Goal: Task Accomplishment & Management: Manage account settings

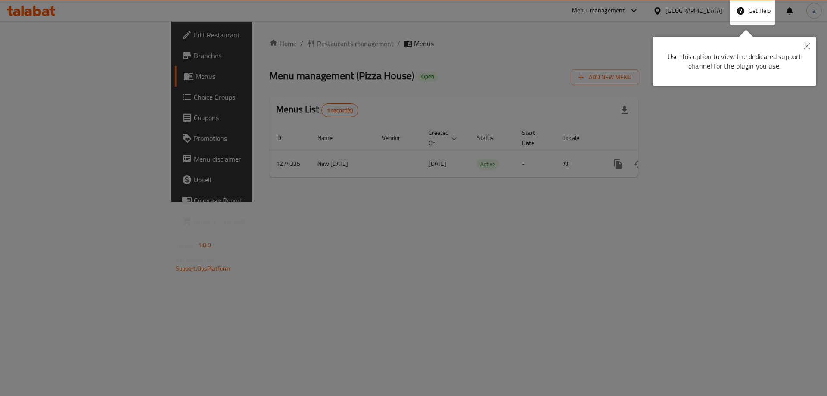
click at [803, 46] on icon "Close" at bounding box center [806, 46] width 6 height 6
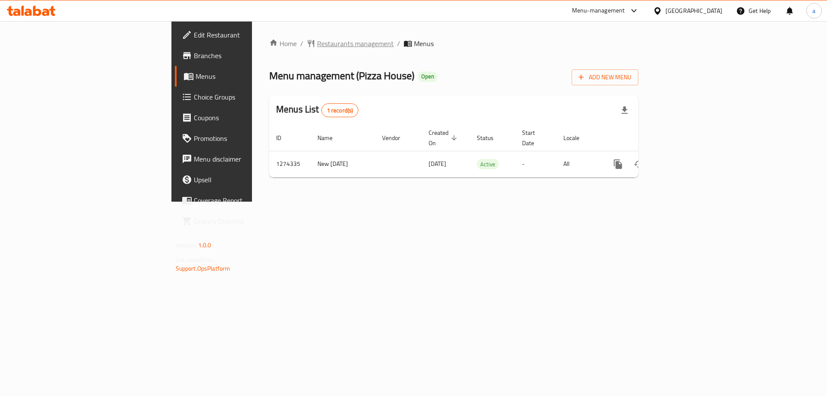
click at [317, 41] on span "Restaurants management" at bounding box center [355, 43] width 77 height 10
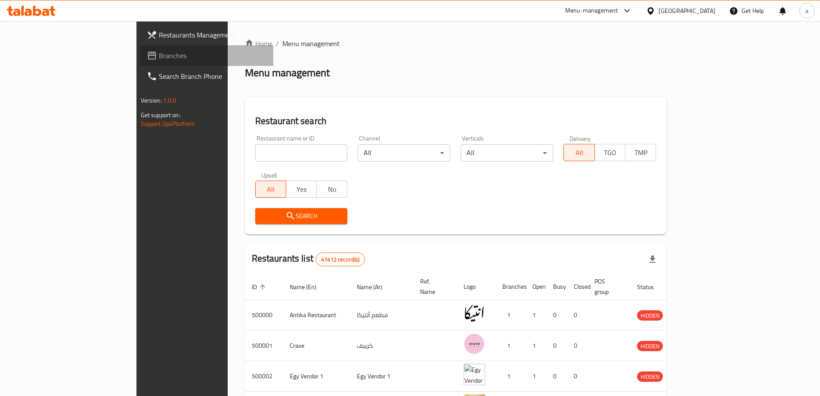
click at [159, 56] on span "Branches" at bounding box center [213, 55] width 108 height 10
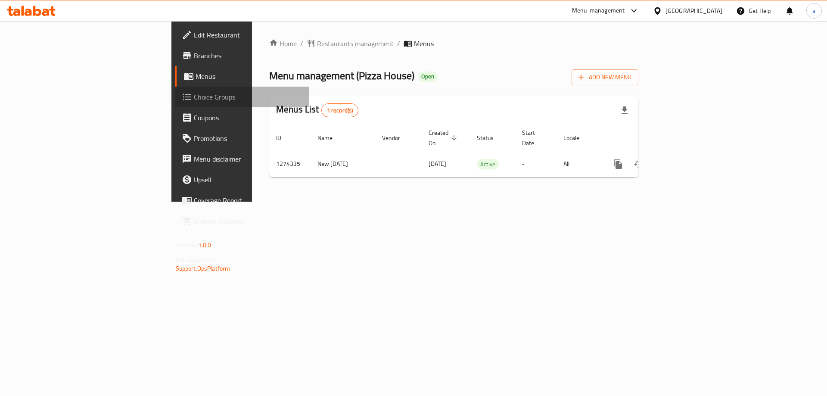
click at [194, 98] on span "Choice Groups" at bounding box center [248, 97] width 109 height 10
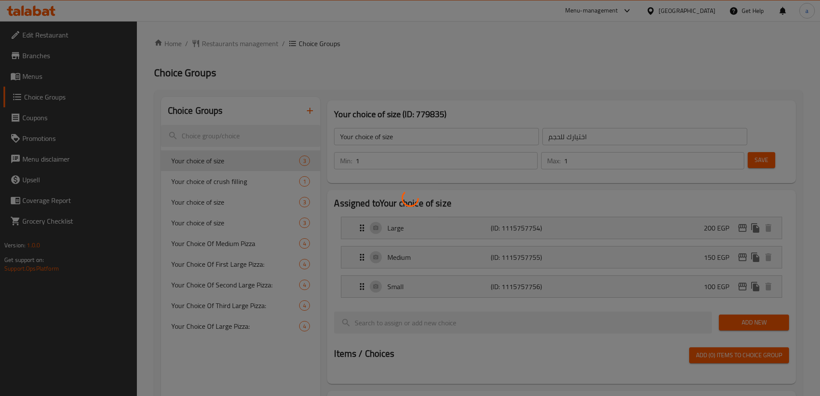
click at [630, 4] on div at bounding box center [410, 198] width 820 height 396
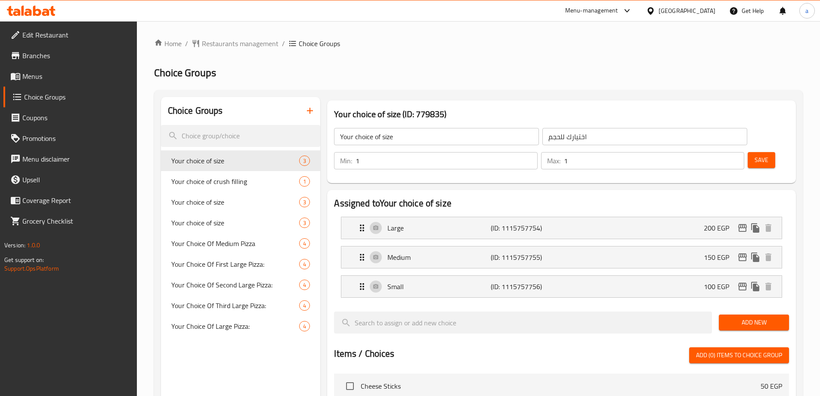
click at [605, 9] on div "Menu-management" at bounding box center [598, 10] width 81 height 21
click at [639, 3] on div "Menu-management" at bounding box center [598, 10] width 81 height 21
click at [633, 9] on div at bounding box center [627, 11] width 11 height 10
click at [598, 58] on div "Global Quality Control Center" at bounding box center [590, 57] width 75 height 9
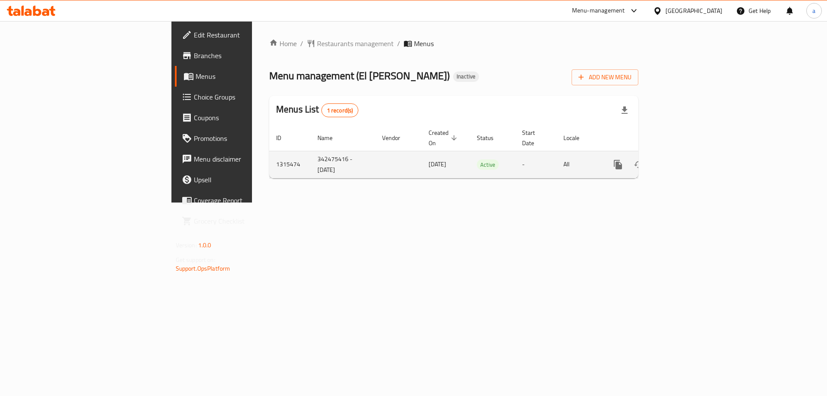
click at [690, 154] on link "enhanced table" at bounding box center [680, 164] width 21 height 21
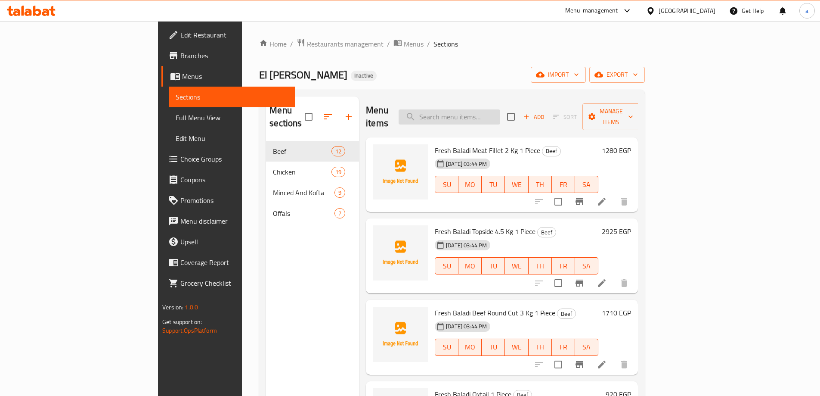
click at [488, 110] on input "search" at bounding box center [450, 116] width 102 height 15
paste input "Fresh Baladi Beef Round Cut 3 Kg 1 Piece"
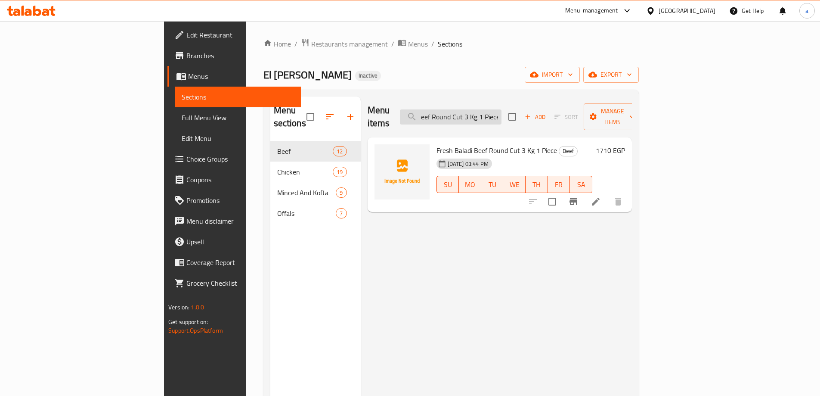
type input "Fresh Baladi Beef Round Cut 3 Kg 1 Piece"
click at [600, 198] on icon at bounding box center [596, 202] width 8 height 8
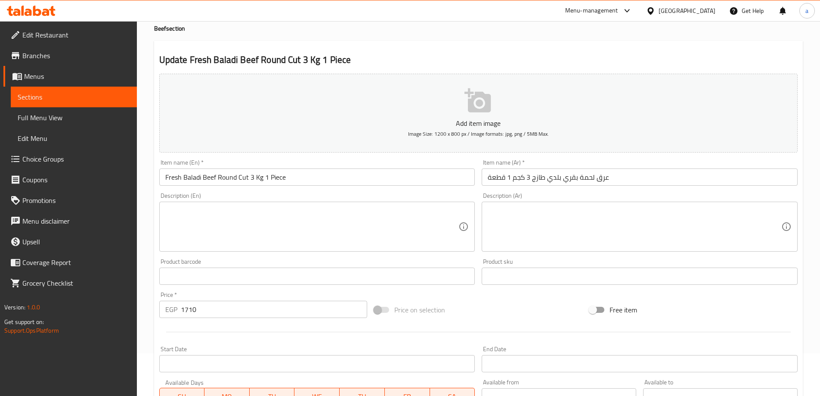
scroll to position [43, 0]
click at [42, 75] on span "Menus" at bounding box center [77, 76] width 106 height 10
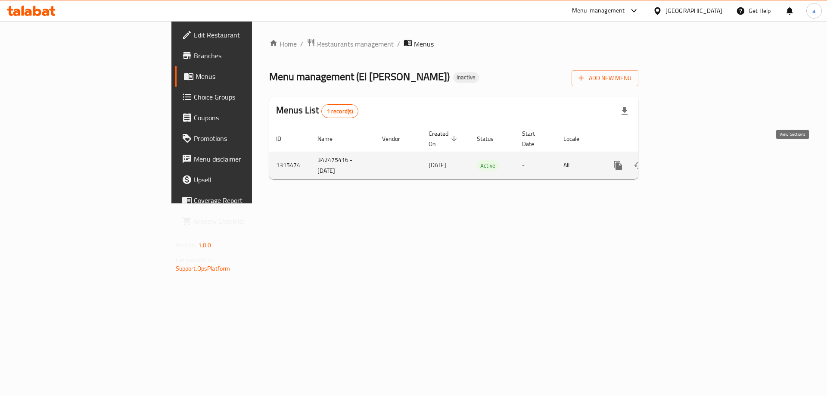
click at [685, 160] on icon "enhanced table" at bounding box center [680, 165] width 10 height 10
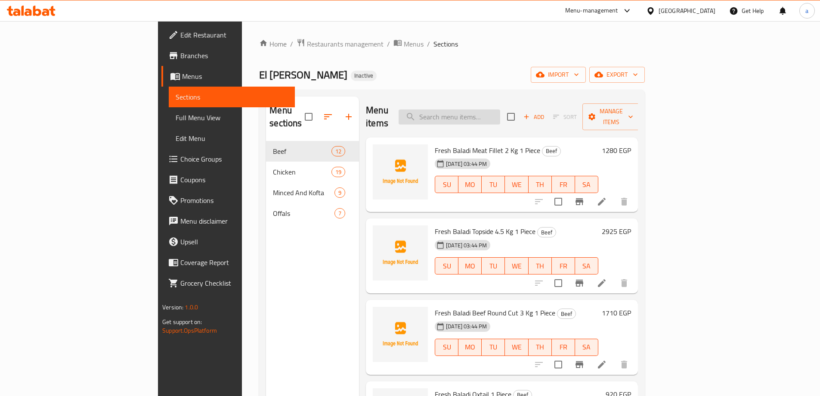
click at [481, 109] on input "search" at bounding box center [450, 116] width 102 height 15
paste input "Fresh Baladi Beef Round Cut 3 Kg 1 Piece"
type input "Fresh Baladi Beef Round Cut 3 Kg 1 Piece"
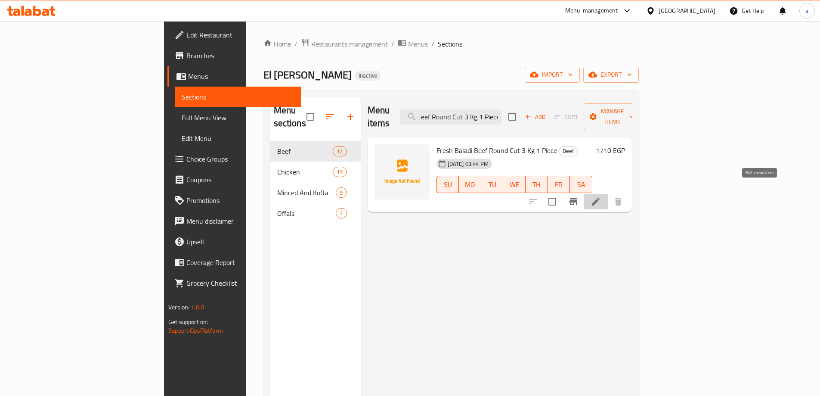
click at [600, 198] on icon at bounding box center [596, 202] width 8 height 8
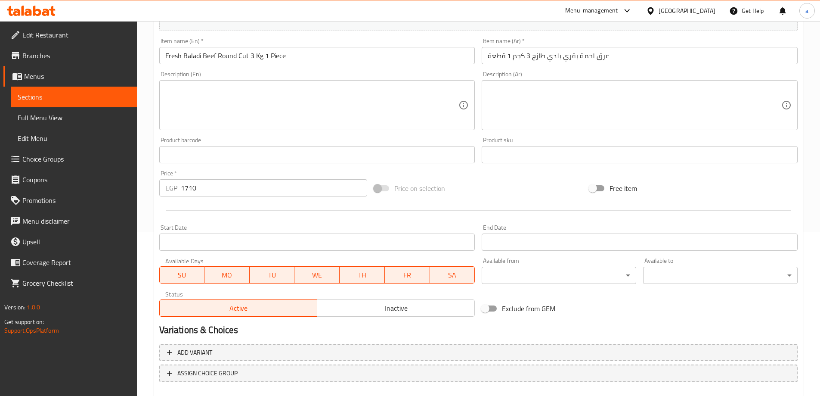
scroll to position [172, 0]
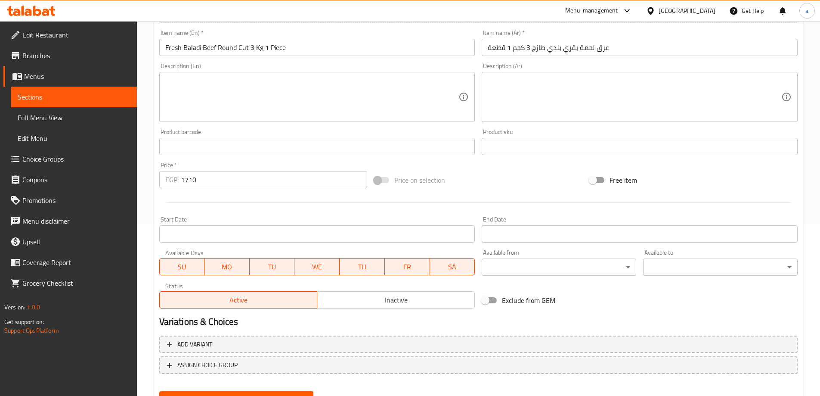
click at [262, 51] on input "Fresh Baladi Beef Round Cut 3 Kg 1 Piece" at bounding box center [317, 47] width 316 height 17
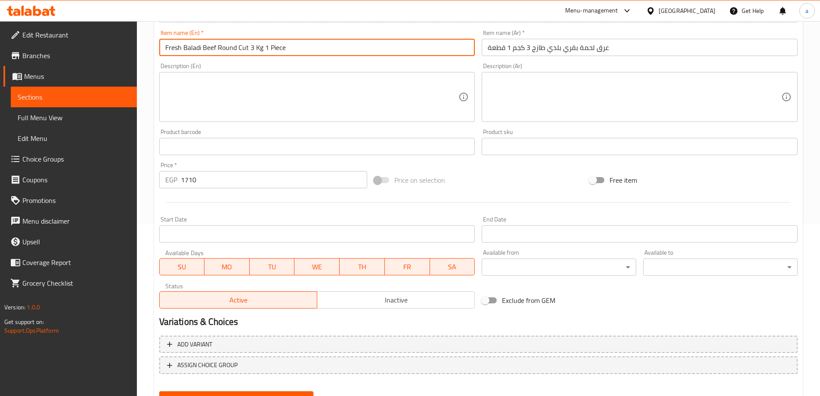
click at [262, 51] on input "Fresh Baladi Beef Round Cut 3 Kg 1 Piece" at bounding box center [317, 47] width 316 height 17
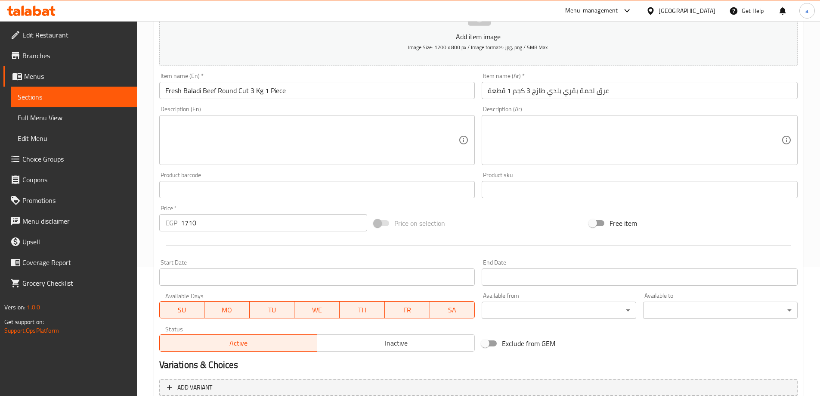
click at [71, 98] on span "Sections" at bounding box center [74, 97] width 112 height 10
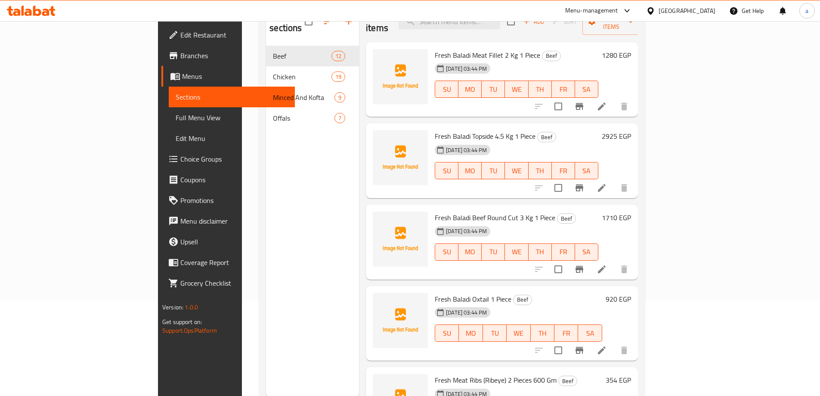
scroll to position [9, 0]
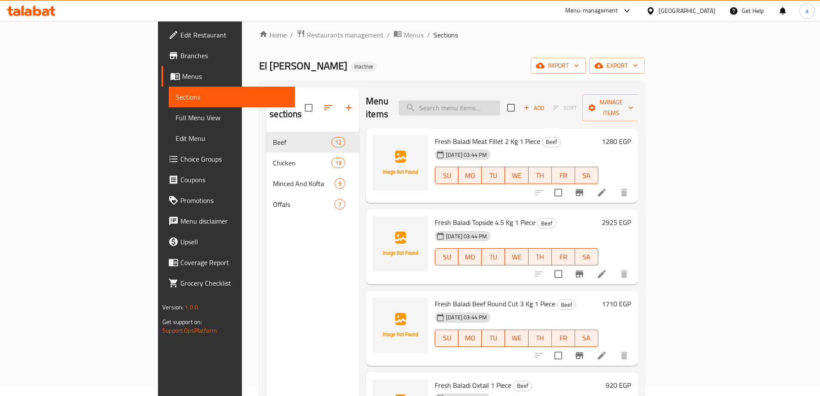
click at [492, 100] on input "search" at bounding box center [450, 107] width 102 height 15
paste input "Fresh Beef Dawood Kofta Balls 500 gm"
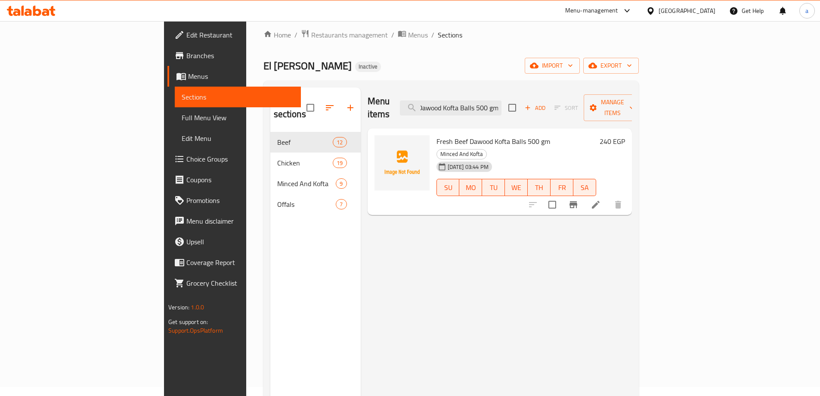
type input "Fresh Beef Dawood Kofta Balls 500 gm"
click at [608, 197] on li at bounding box center [596, 205] width 24 height 16
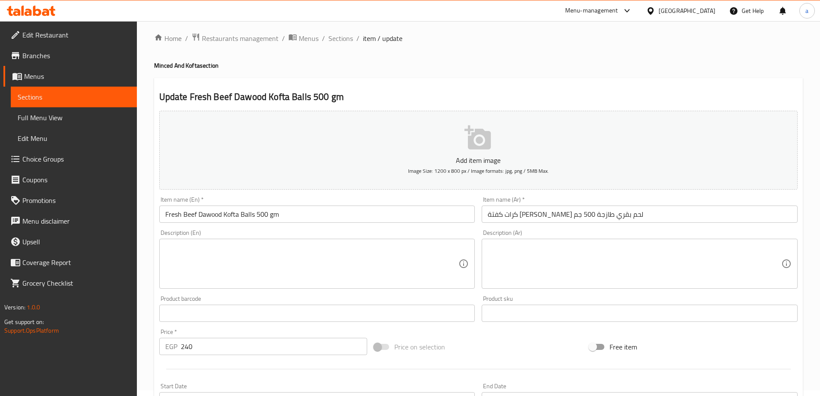
scroll to position [43, 0]
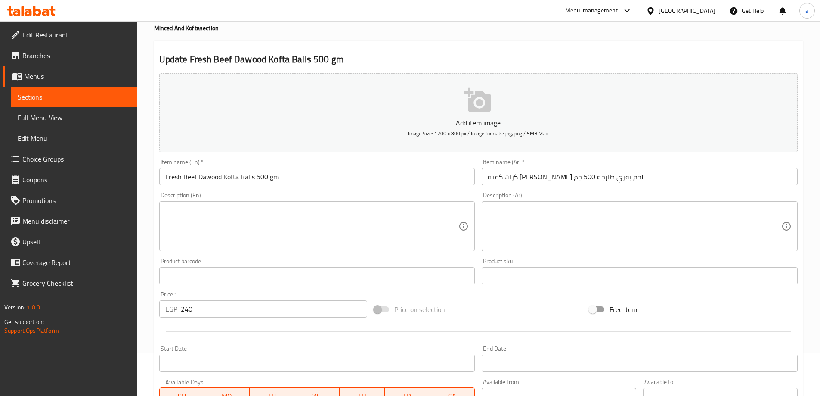
click at [34, 97] on span "Sections" at bounding box center [74, 97] width 112 height 10
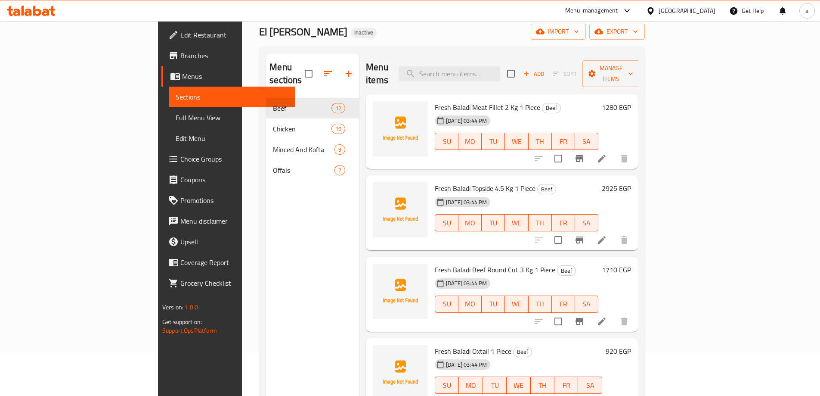
click at [476, 78] on div "Menu items Add Sort Manage items" at bounding box center [502, 73] width 272 height 41
click at [481, 71] on input "search" at bounding box center [450, 73] width 102 height 15
paste input "Changes of Fresh Beef Kofta Wrapped in Fat 6 Pieces 500 Gm:"
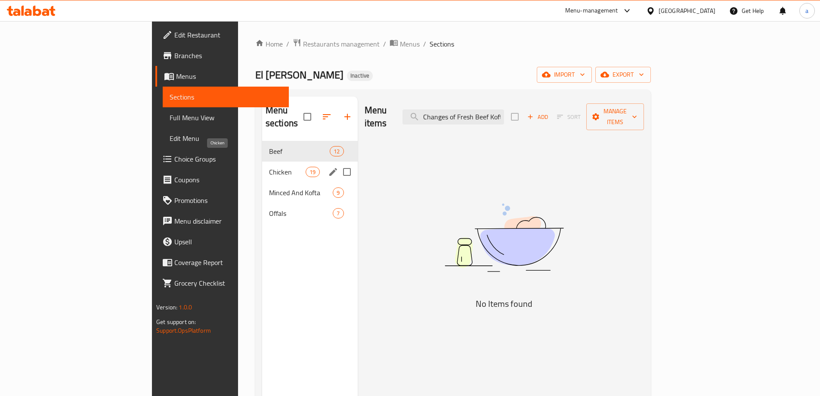
click at [269, 167] on span "Chicken" at bounding box center [287, 172] width 37 height 10
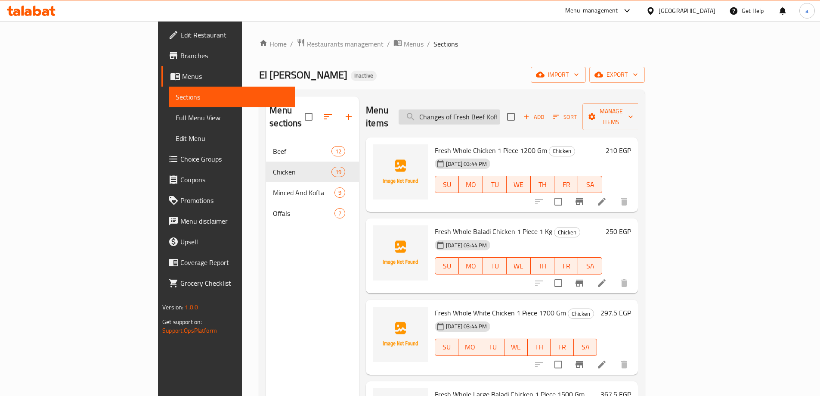
click at [500, 115] on input "Changes of Fresh Beef Kofta Wrapped in Fat 6 Pieces 500 Gm:" at bounding box center [450, 116] width 102 height 15
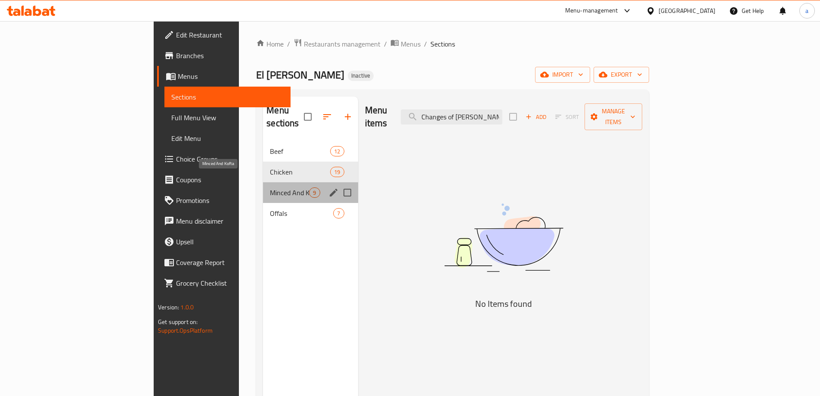
click at [270, 187] on span "Minced And Kofta" at bounding box center [289, 192] width 39 height 10
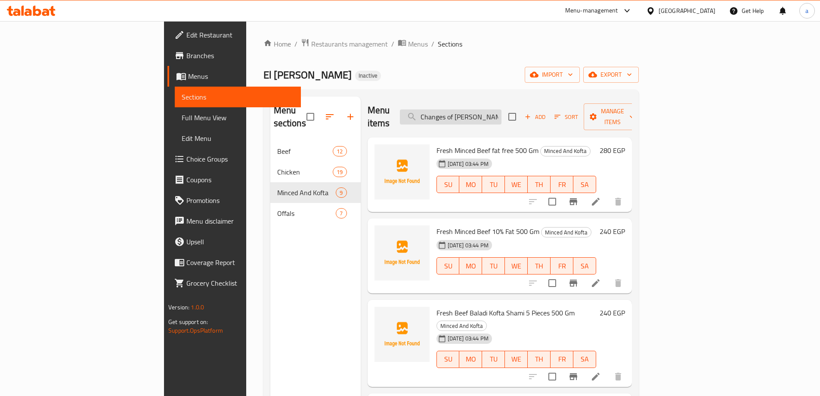
click at [502, 115] on input "Changes of F.resh Beef Kofta Wrapped in Fat 6 Pieces 500 Gm:" at bounding box center [451, 116] width 102 height 15
click at [502, 113] on input "Changes of F.resh Beef Kofta Wrapped in Fat 6 Pieces 500 Gm:" at bounding box center [451, 116] width 102 height 15
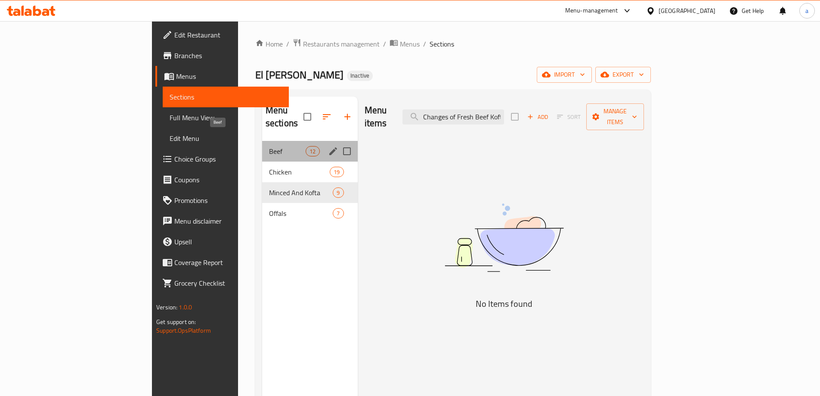
click at [269, 146] on span "Beef" at bounding box center [287, 151] width 37 height 10
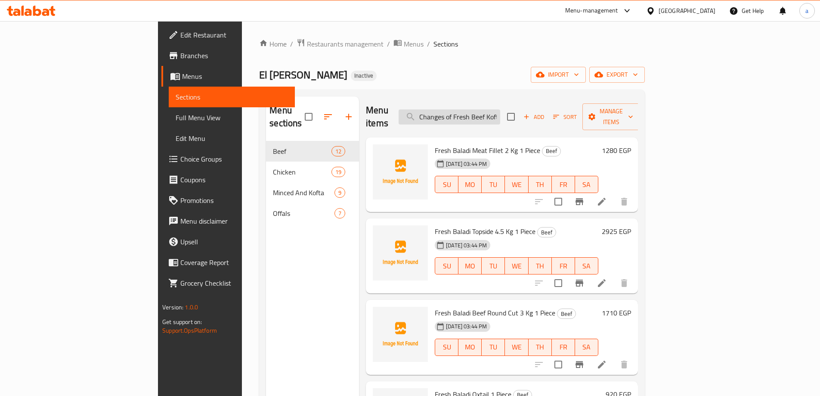
click at [500, 109] on input "Changes of Fresh Beef Kofta Wrapped in Fat 6 Pieces 500 Gm:" at bounding box center [450, 116] width 102 height 15
paste input "Fresh Beef Kofta Wrapped in Fat 6 Pieces 500 Gm"
type input "Fresh Beef Kofta Wrapped in Fat 6 Pieces 500 Gm"
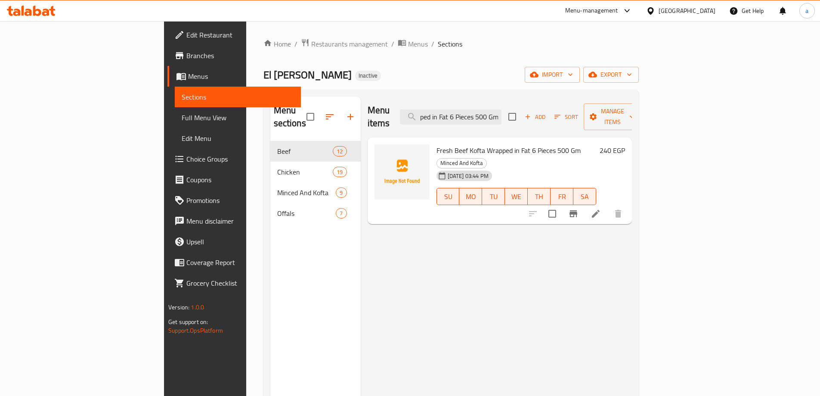
scroll to position [0, 0]
click at [601, 208] on icon at bounding box center [596, 213] width 10 height 10
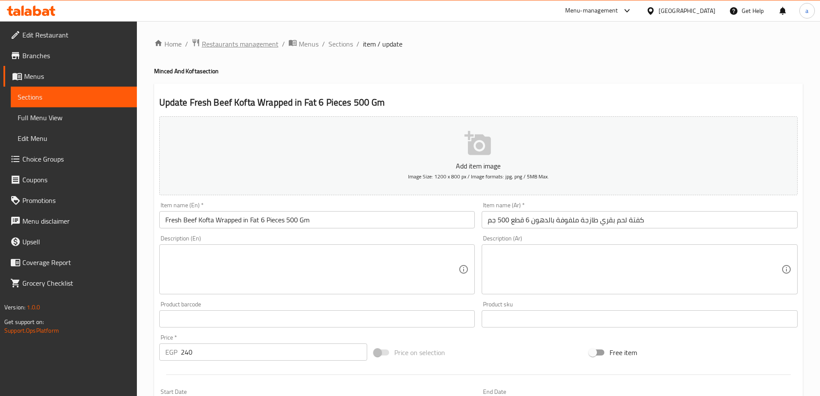
click at [223, 51] on div "Home / Restaurants management / Menus / Sections / item / update Minced And Kof…" at bounding box center [478, 314] width 649 height 553
click at [225, 48] on span "Restaurants management" at bounding box center [240, 44] width 77 height 10
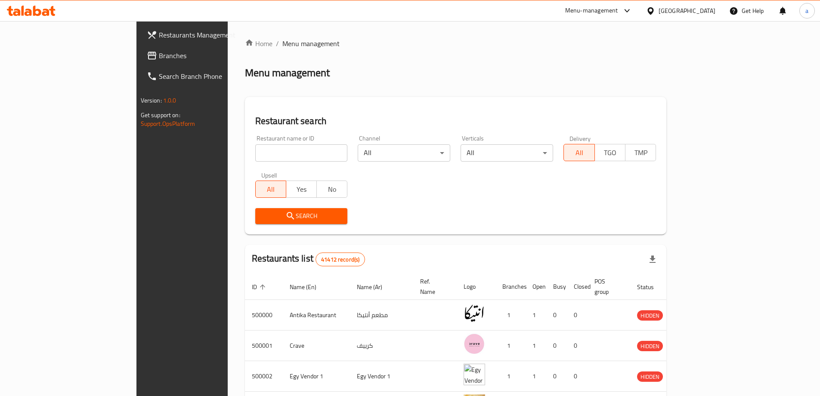
click at [140, 62] on link "Branches" at bounding box center [206, 55] width 133 height 21
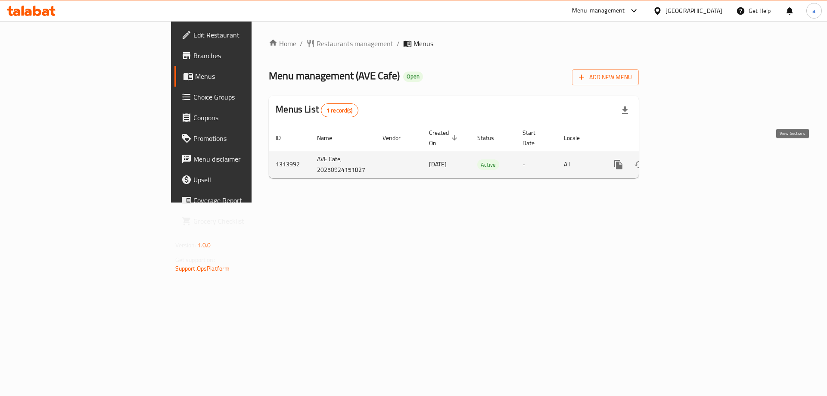
click at [684, 161] on icon "enhanced table" at bounding box center [680, 165] width 8 height 8
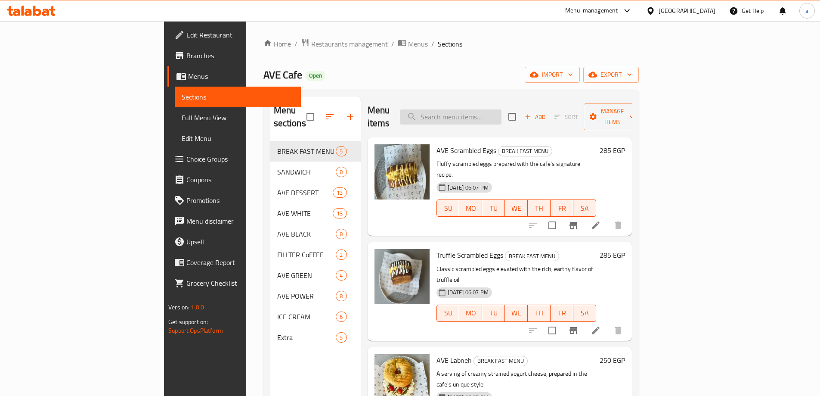
click at [487, 114] on input "search" at bounding box center [451, 116] width 102 height 15
paste input "Turkey With Cheese Sandwich"
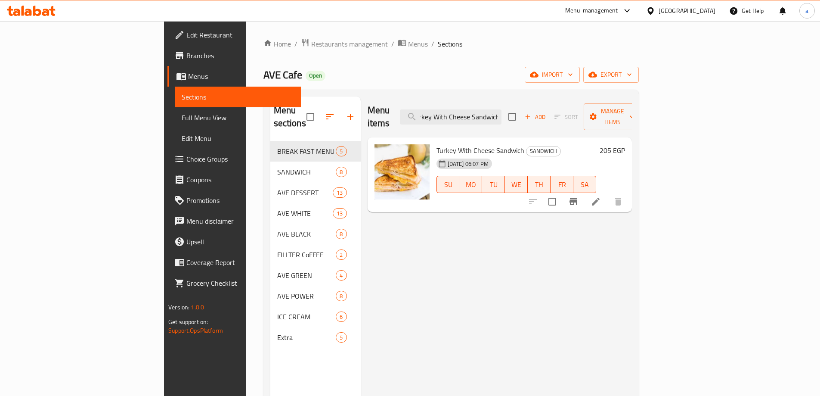
type input "Turkey With Cheese Sandwich"
click at [608, 194] on li at bounding box center [596, 202] width 24 height 16
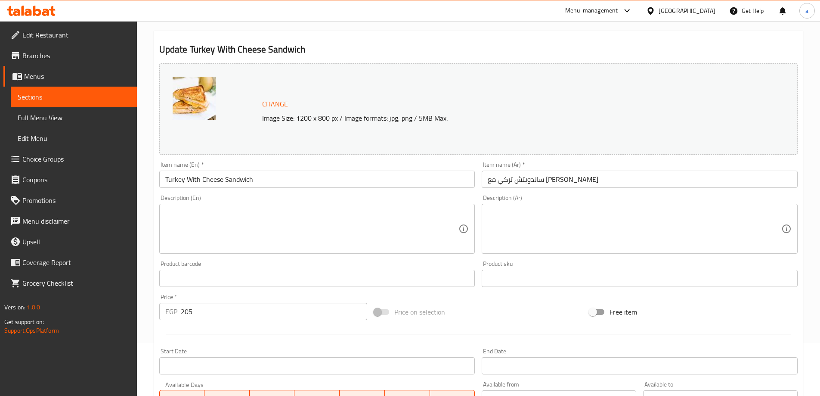
scroll to position [10, 0]
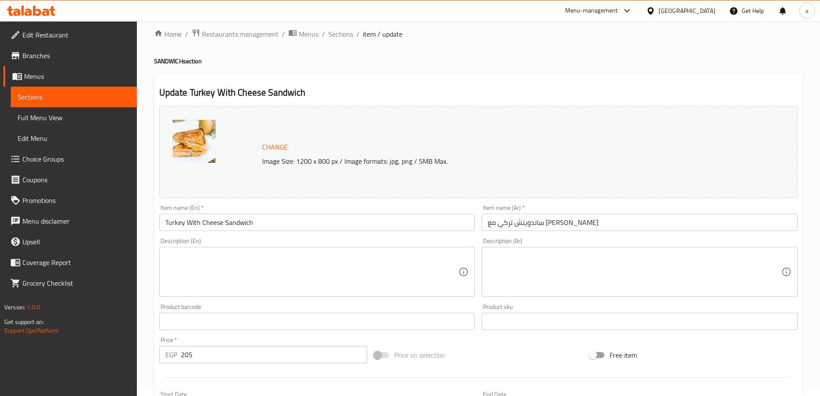
click at [208, 220] on input "Turkey With Cheese Sandwich" at bounding box center [317, 222] width 316 height 17
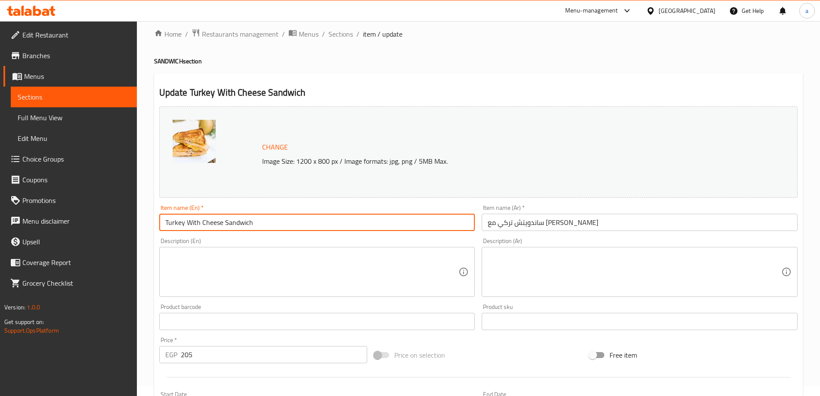
click at [318, 216] on input "Turkey With Cheese Sandwich" at bounding box center [317, 222] width 316 height 17
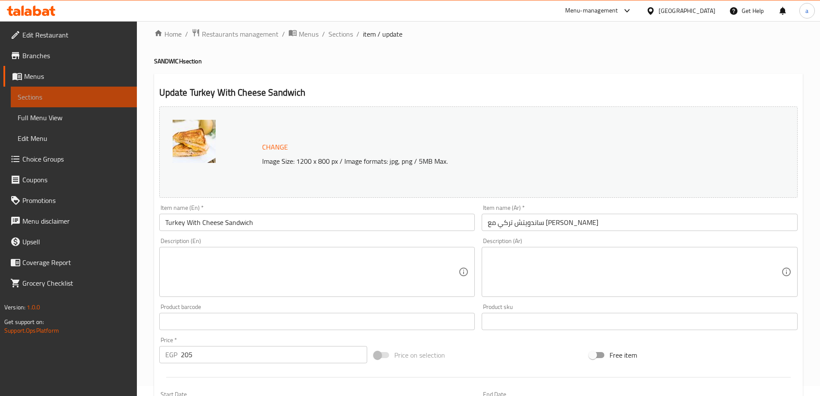
click at [83, 94] on span "Sections" at bounding box center [74, 97] width 112 height 10
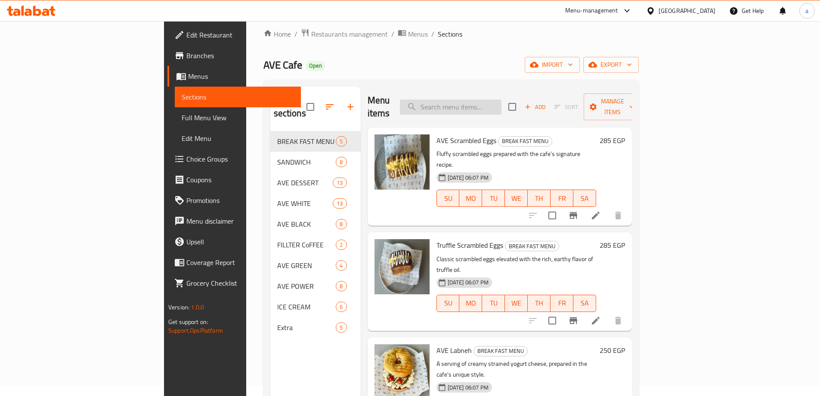
click at [494, 99] on input "search" at bounding box center [451, 106] width 102 height 15
paste input "French toast with-chocolate"
type input "French toast with-chocolate"
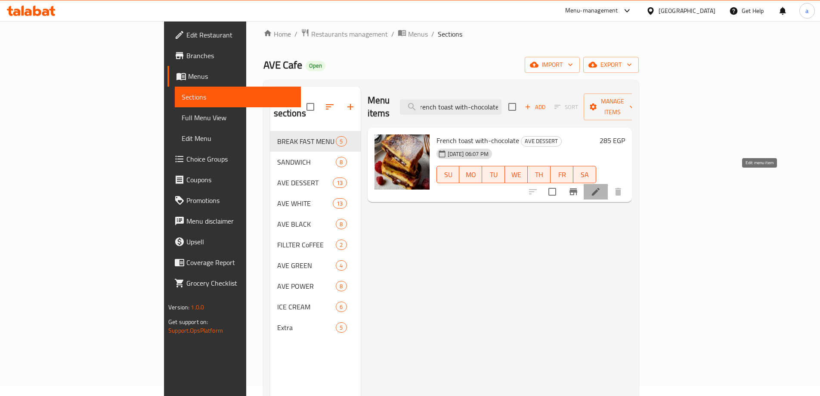
scroll to position [0, 0]
click at [601, 186] on icon at bounding box center [596, 191] width 10 height 10
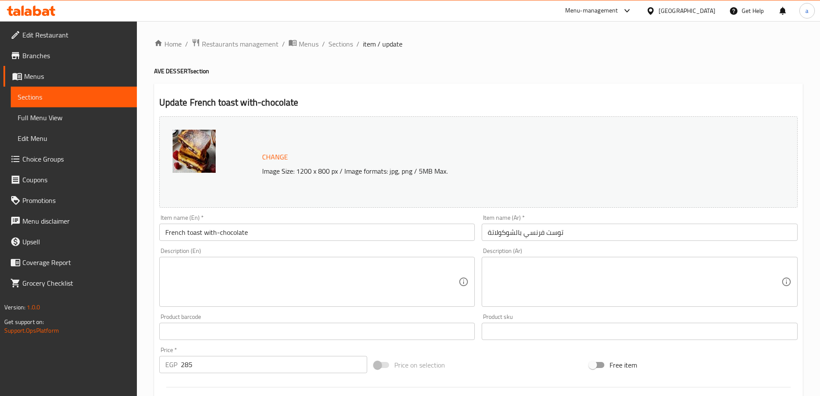
drag, startPoint x: 758, startPoint y: 175, endPoint x: 729, endPoint y: 151, distance: 37.6
click at [742, 158] on div "Change Image Size: 1200 x 800 px / Image formats: jpg, png / 5MB Max." at bounding box center [478, 161] width 639 height 91
click at [75, 106] on link "Sections" at bounding box center [74, 97] width 126 height 21
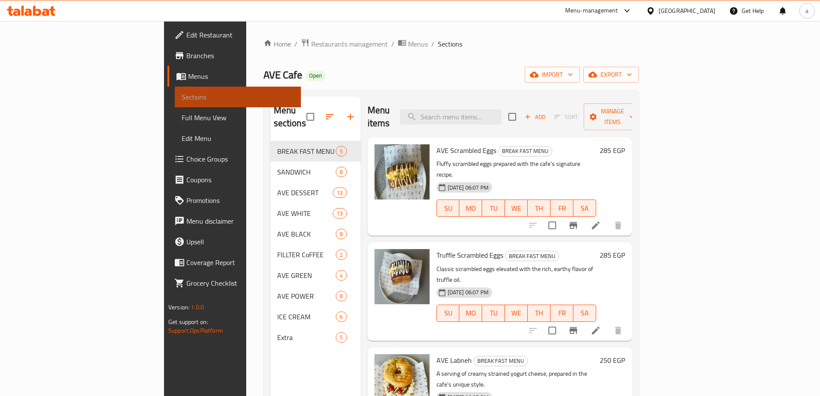
click at [182, 98] on span "Sections" at bounding box center [238, 97] width 112 height 10
click at [502, 109] on input "search" at bounding box center [451, 116] width 102 height 15
paste input "Falafel Toasted"
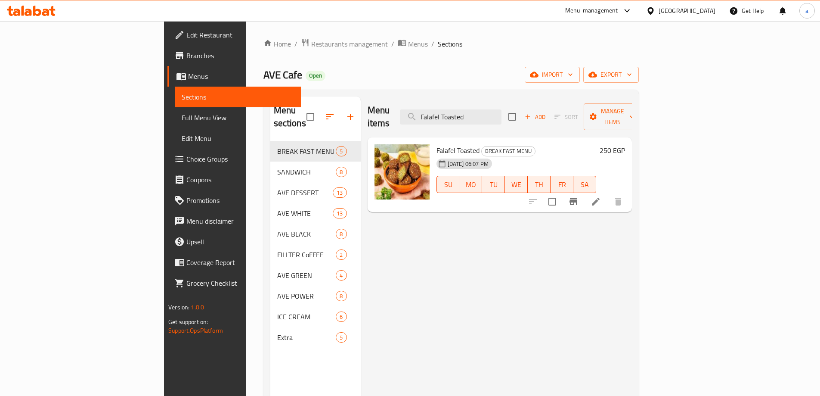
type input "Falafel Toasted"
click at [601, 196] on icon at bounding box center [596, 201] width 10 height 10
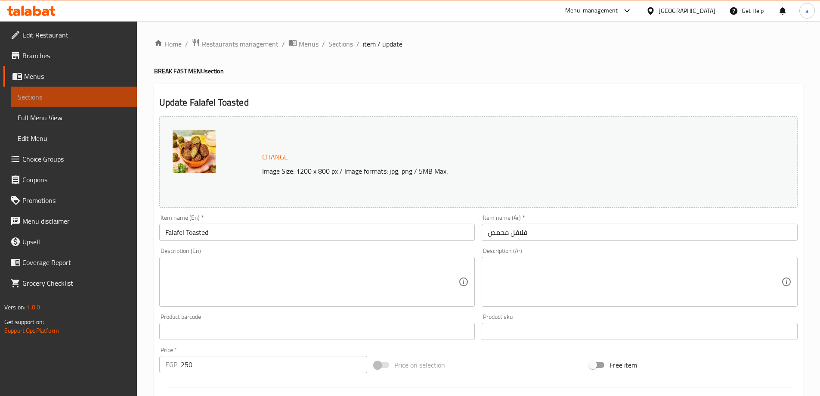
click at [97, 103] on link "Sections" at bounding box center [74, 97] width 126 height 21
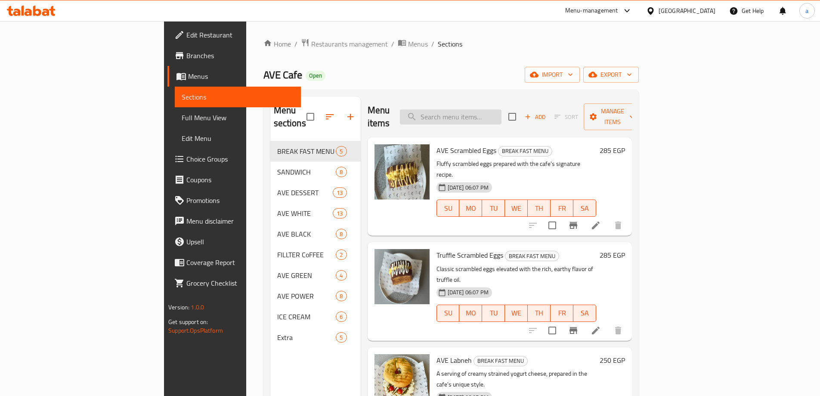
click at [499, 115] on input "search" at bounding box center [451, 116] width 102 height 15
paste input "AVE Halloumi"
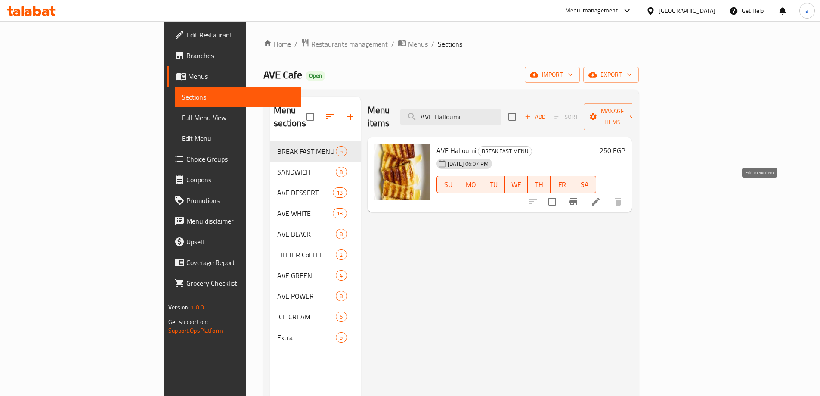
type input "AVE Halloumi"
click at [600, 198] on icon at bounding box center [596, 202] width 8 height 8
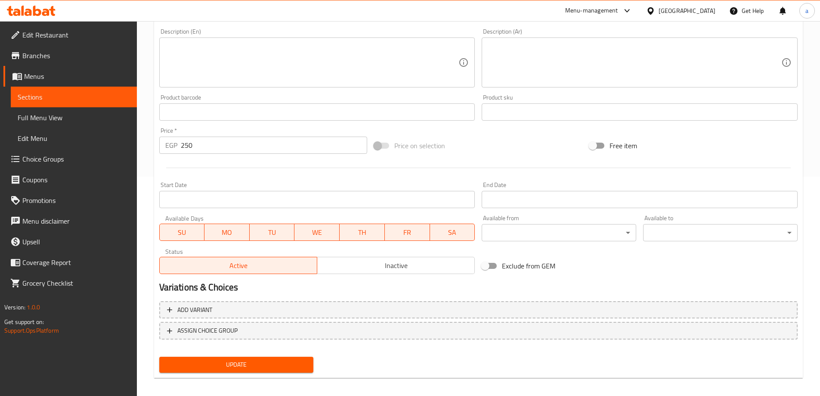
scroll to position [53, 0]
